Goal: Contribute content

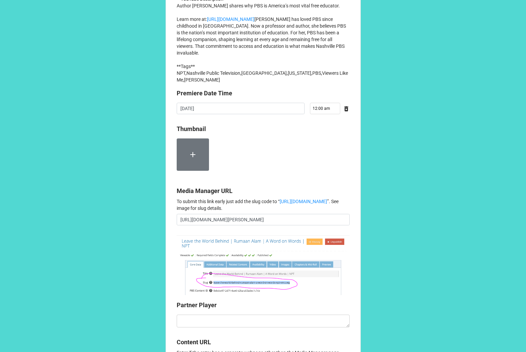
scroll to position [492, 0]
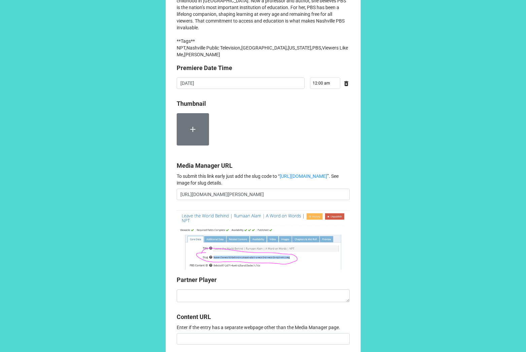
click at [188, 145] on label at bounding box center [193, 129] width 32 height 32
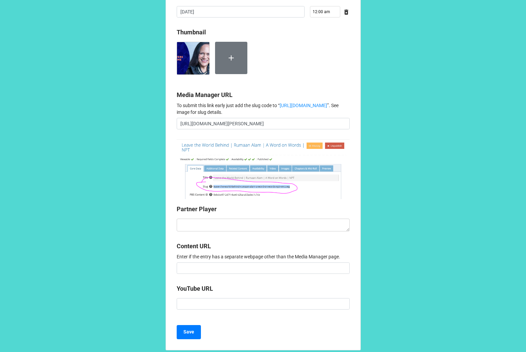
scroll to position [565, 0]
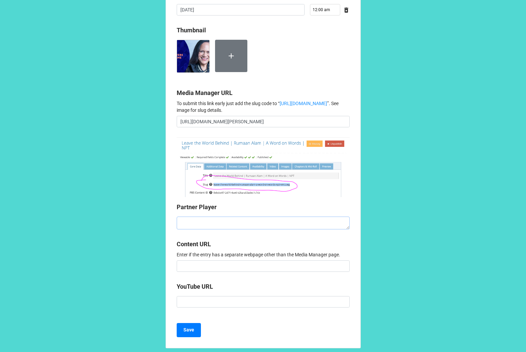
click at [223, 229] on textarea at bounding box center [263, 222] width 173 height 13
paste textarea "<iframe style="aspect-ratio: 16/9; width: 100%; border: 0;" id="partnerPlayer" …"
type textarea "x"
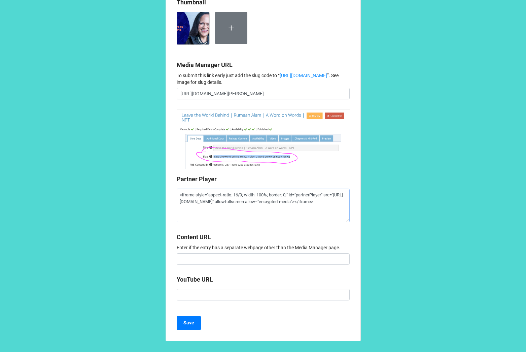
scroll to position [640, 0]
type textarea "<iframe style="aspect-ratio: 16/9; width: 100%; border: 0;" id="partnerPlayer" …"
click at [187, 322] on b "Save" at bounding box center [188, 322] width 11 height 7
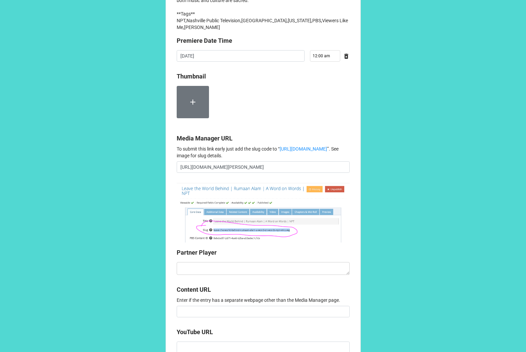
scroll to position [521, 0]
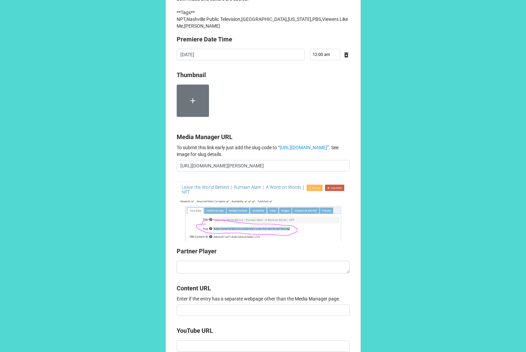
click at [193, 105] on icon at bounding box center [192, 100] width 9 height 9
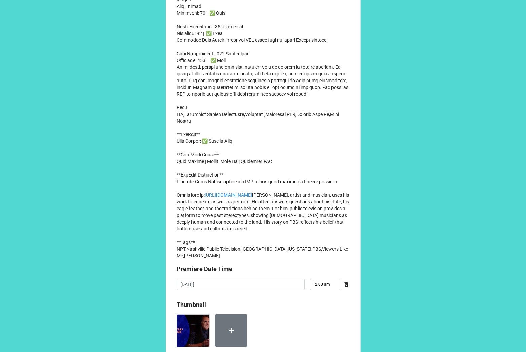
scroll to position [292, 0]
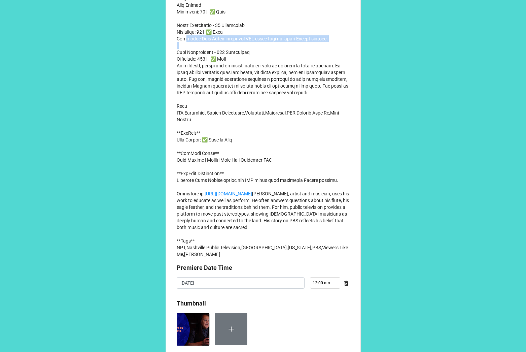
drag, startPoint x: 175, startPoint y: 59, endPoint x: 336, endPoint y: 60, distance: 160.9
click at [336, 60] on p "**Series Title** Viewers Like Me **Content Title** Bill Miller Producer Charlie…" at bounding box center [263, 62] width 173 height 390
copy p "Musician Bill Miller shares how PBS helps tell authentic Native stories."
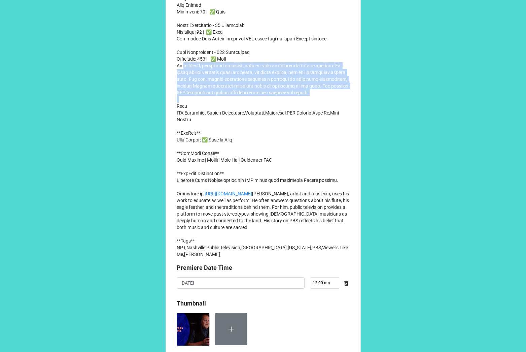
drag, startPoint x: 175, startPoint y: 85, endPoint x: 208, endPoint y: 116, distance: 45.5
click at [208, 116] on p "**Series Title** Viewers Like Me **Content Title** Bill Miller Producer Charlie…" at bounding box center [263, 62] width 173 height 390
copy p "Bill Miller, artist and musician, uses his work to educate as well as perform. …"
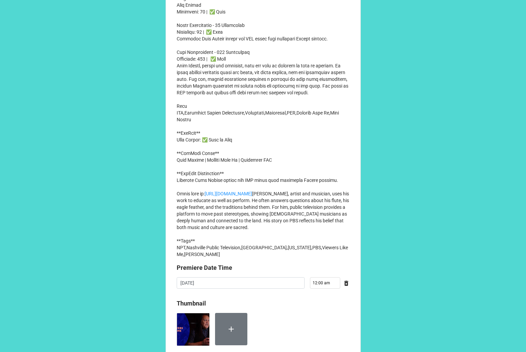
click at [268, 157] on p "**Series Title** Viewers Like Me **Content Title** Bill Miller Producer Charlie…" at bounding box center [263, 62] width 173 height 390
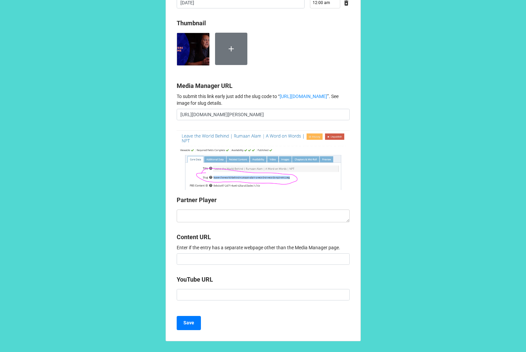
scroll to position [633, 0]
click at [224, 219] on textarea at bounding box center [263, 215] width 173 height 13
paste textarea "<iframe style="aspect-ratio: 16/9; width: 100%; border: 0;" id="partnerPlayer" …"
type textarea "x"
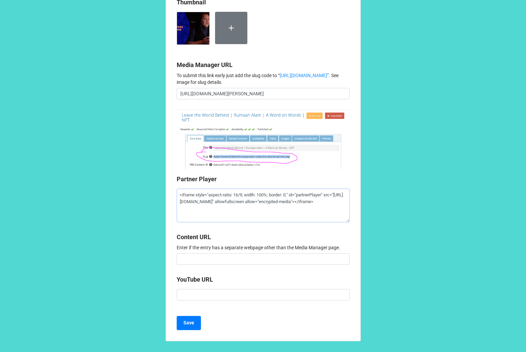
scroll to position [654, 0]
type textarea "<iframe style="aspect-ratio: 16/9; width: 100%; border: 0;" id="partnerPlayer" …"
click at [187, 320] on b "Save" at bounding box center [188, 322] width 11 height 7
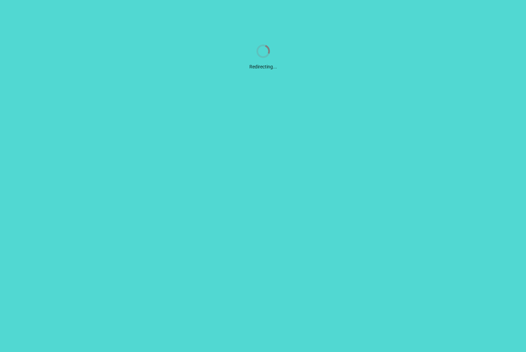
scroll to position [0, 0]
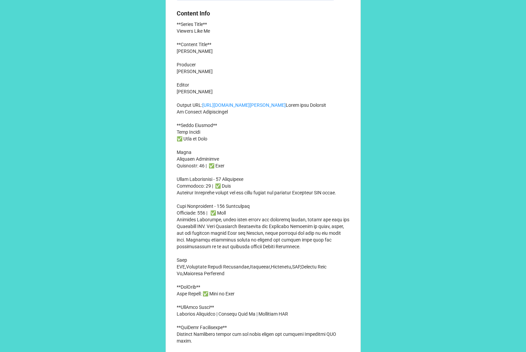
scroll to position [140, 0]
drag, startPoint x: 175, startPoint y: 218, endPoint x: 200, endPoint y: 224, distance: 25.0
click at [200, 224] on p "**Series Title** Viewers Like Me **Content Title** Demetria Kalodimos Producer …" at bounding box center [263, 218] width 173 height 397
copy p "Demetria Kalodimos shares why she never misses her favorite Nashville PBS shows."
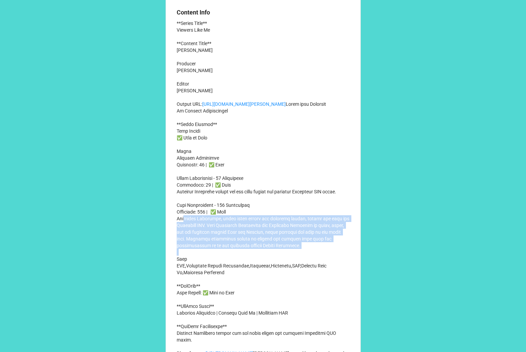
drag, startPoint x: 175, startPoint y: 251, endPoint x: 316, endPoint y: 277, distance: 143.8
click at [316, 277] on p "**Series Title** Viewers Like Me **Content Title** Demetria Kalodimos Producer …" at bounding box center [263, 218] width 173 height 397
copy p "Demetria Kalodimos, proud board member and longtime viewer, shares her love for…"
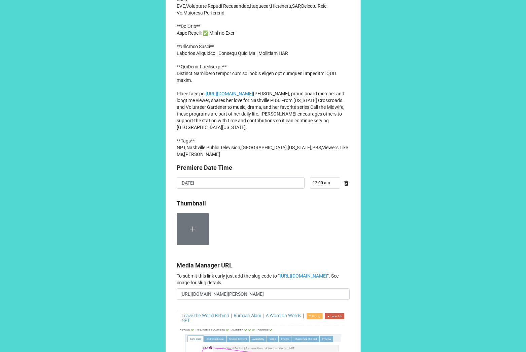
scroll to position [421, 0]
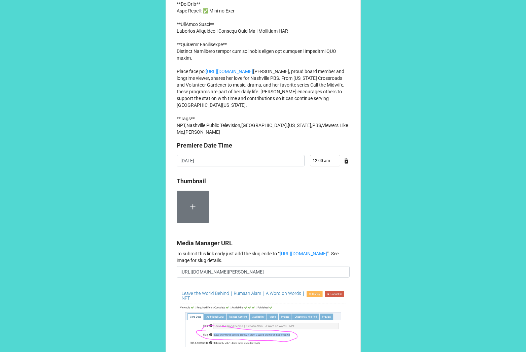
click at [202, 223] on label at bounding box center [193, 207] width 32 height 32
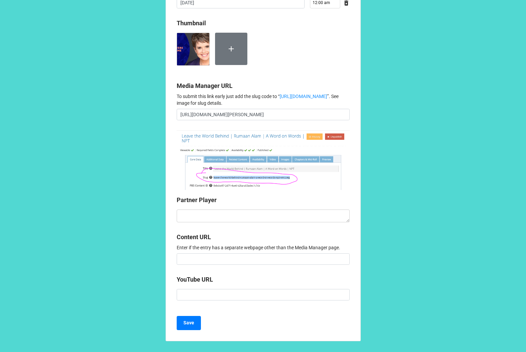
scroll to position [639, 0]
click at [258, 218] on textarea at bounding box center [263, 215] width 173 height 13
paste textarea "<iframe style="aspect-ratio: 16/9; width: 100%; border: 0;" id="partnerPlayer" …"
type textarea "x"
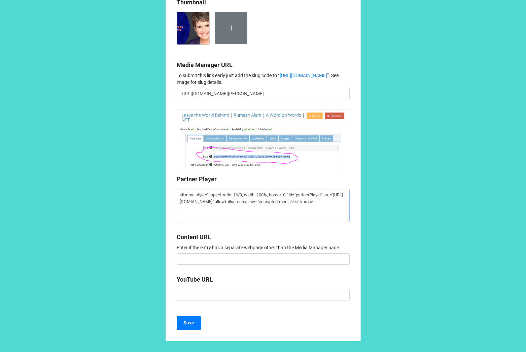
scroll to position [660, 0]
type textarea "<iframe style="aspect-ratio: 16/9; width: 100%; border: 0;" id="partnerPlayer" …"
click at [186, 319] on button "Save" at bounding box center [189, 323] width 24 height 14
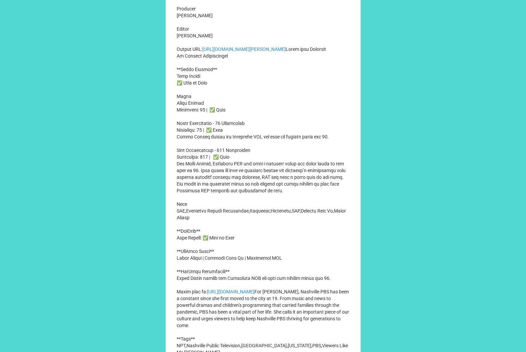
scroll to position [222, 0]
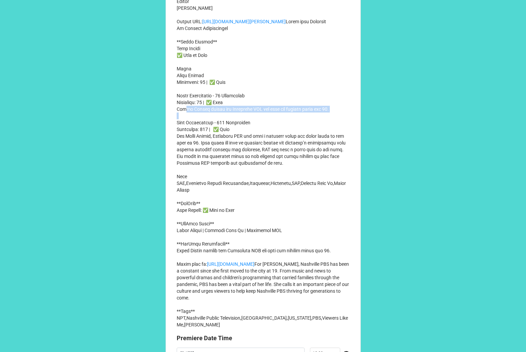
drag, startPoint x: 174, startPoint y: 129, endPoint x: 356, endPoint y: 129, distance: 181.8
click at [356, 129] on div "Let’s get this show on the road! Please enter your piece of this NPT content en…" at bounding box center [263, 236] width 195 height 907
copy p "[PERSON_NAME] shares why Nashville PBS has been her station since age [DEMOGRAP…"
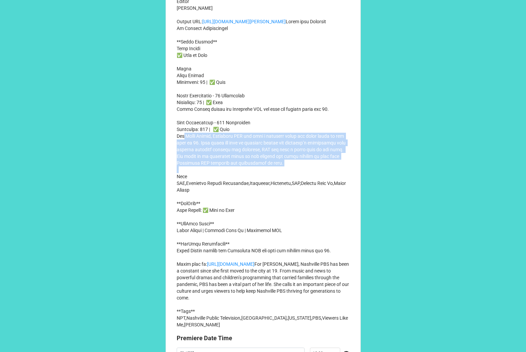
drag, startPoint x: 174, startPoint y: 155, endPoint x: 310, endPoint y: 184, distance: 139.2
click at [310, 184] on div "Let’s get this show on the road! Please enter your piece of this NPT content en…" at bounding box center [263, 236] width 195 height 907
copy p "For [PERSON_NAME], Nashville PBS has been a constant since she first moved to t…"
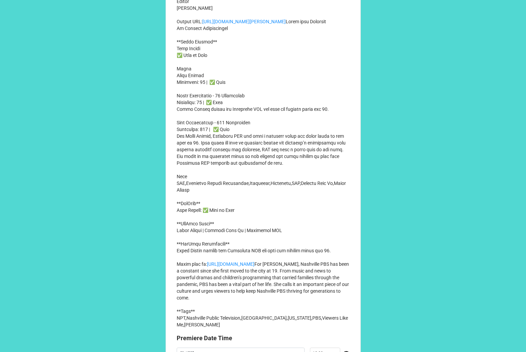
click at [254, 110] on p "**Series Title** Viewers Like Me **Content Title** [PERSON_NAME] Producer [PERS…" at bounding box center [263, 132] width 173 height 390
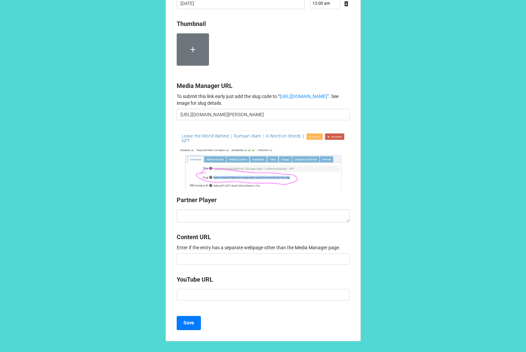
scroll to position [604, 0]
click at [192, 53] on label at bounding box center [193, 49] width 32 height 32
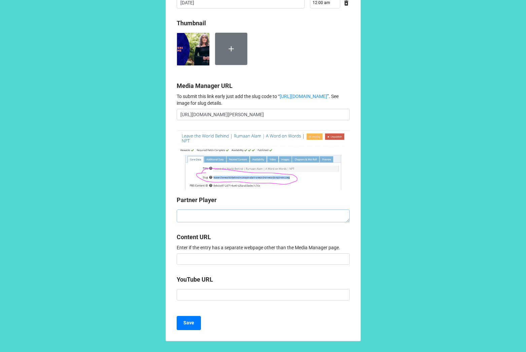
click at [245, 222] on textarea at bounding box center [263, 215] width 173 height 13
paste textarea "<iframe style="aspect-ratio: 16/9; width: 100%; border: 0;" id="partnerPlayer" …"
type textarea "x"
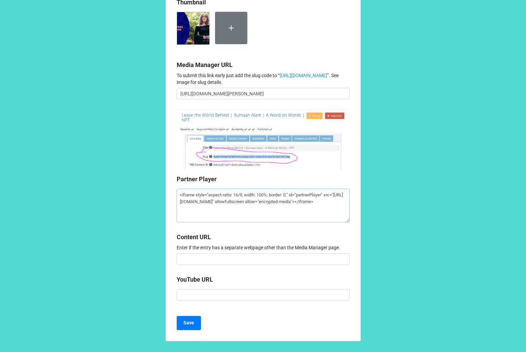
scroll to position [640, 0]
type textarea "<iframe style="aspect-ratio: 16/9; width: 100%; border: 0;" id="partnerPlayer" …"
click at [193, 324] on button "Save" at bounding box center [189, 323] width 24 height 14
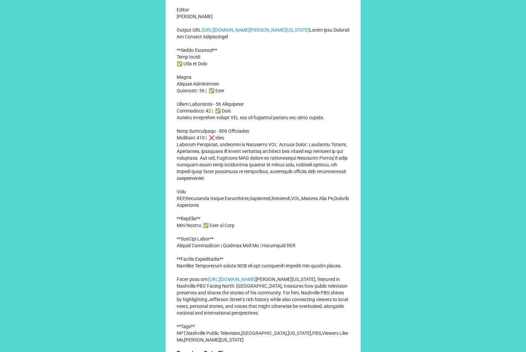
scroll to position [230, 0]
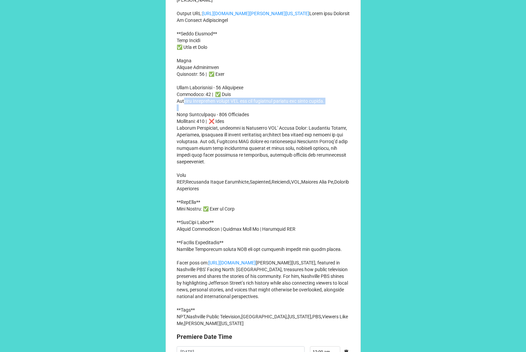
drag, startPoint x: 176, startPoint y: 128, endPoint x: 351, endPoint y: 129, distance: 174.7
click at [351, 129] on div "Let’s get this show on the road! Please enter your piece of this NPT content en…" at bounding box center [263, 232] width 195 height 914
copy p "[PERSON_NAME][US_STATE] values PBS for its community stories and local impact."
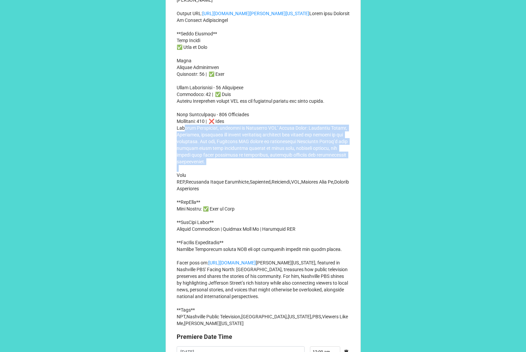
drag, startPoint x: 176, startPoint y: 155, endPoint x: 225, endPoint y: 188, distance: 59.3
click at [225, 188] on p "**Series Title** Viewers Like Me **Content Title** [PERSON_NAME][US_STATE] Prod…" at bounding box center [263, 127] width 173 height 397
copy p "[PERSON_NAME][US_STATE], featured in Nashville PBS' Facing North: [GEOGRAPHIC_D…"
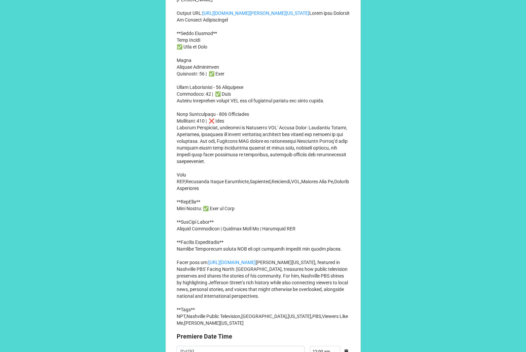
click at [246, 204] on p "**Series Title** Viewers Like Me **Content Title** [PERSON_NAME][US_STATE] Prod…" at bounding box center [263, 127] width 173 height 397
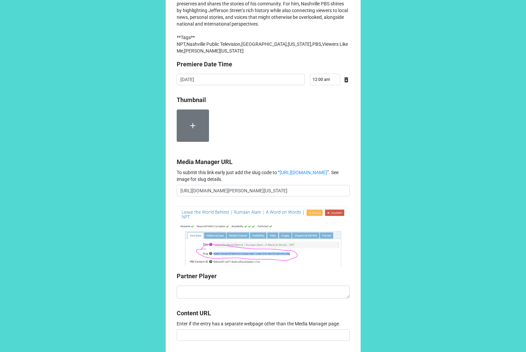
scroll to position [540, 0]
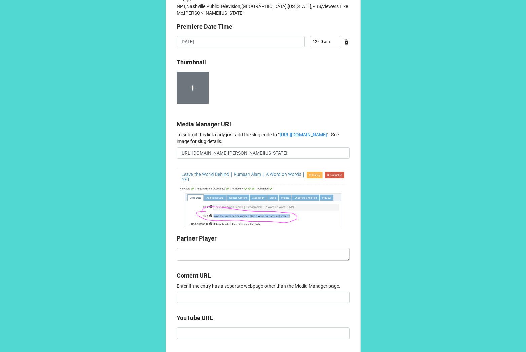
click at [192, 104] on label at bounding box center [193, 88] width 32 height 32
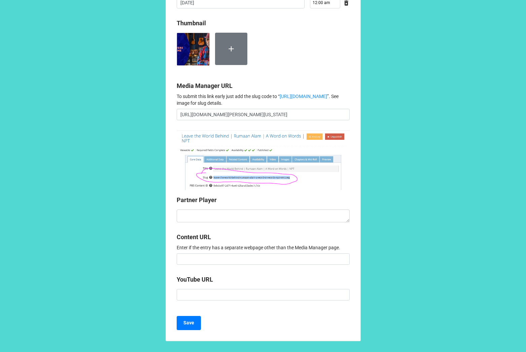
scroll to position [639, 0]
click at [224, 217] on textarea at bounding box center [263, 215] width 173 height 13
paste textarea "<iframe style="aspect-ratio: 16/9; width: 100%; border: 0;" id="partnerPlayer" …"
type textarea "x"
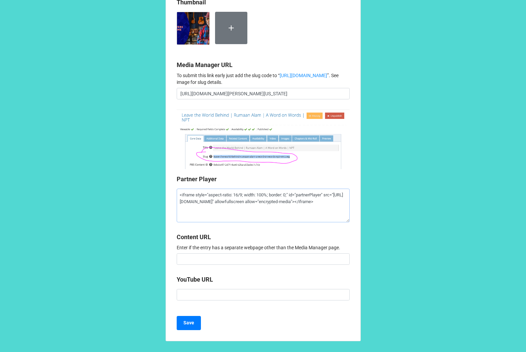
type textarea "<iframe style="aspect-ratio: 16/9; width: 100%; border: 0;" id="partnerPlayer" …"
click at [279, 244] on b "Content URL" at bounding box center [263, 238] width 173 height 12
click at [195, 322] on button "Save" at bounding box center [189, 323] width 24 height 14
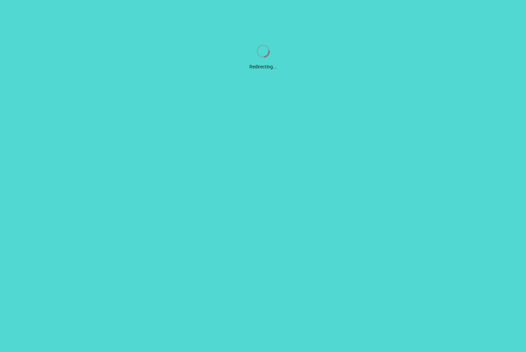
scroll to position [0, 0]
